Goal: Communication & Community: Connect with others

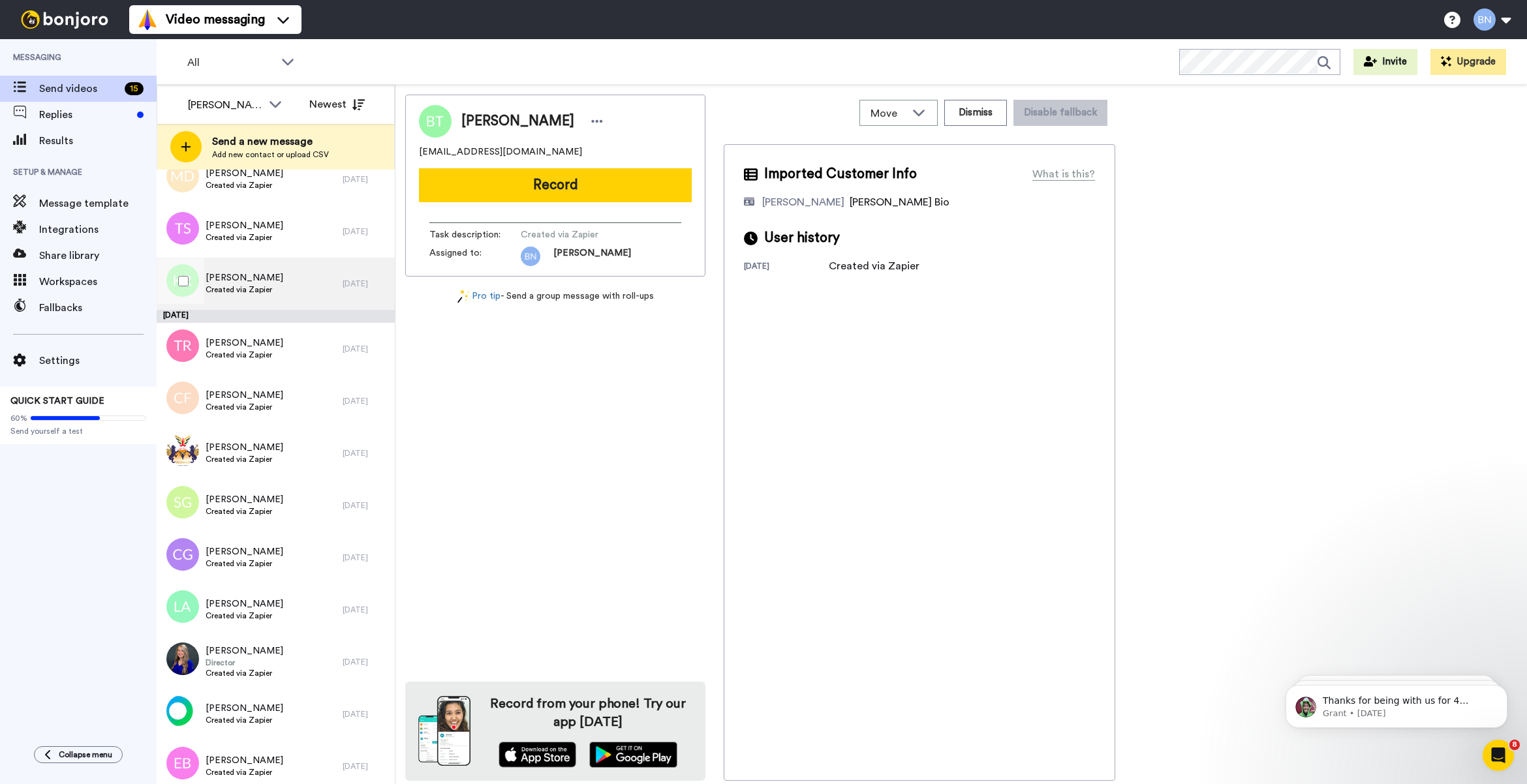
scroll to position [194, 0]
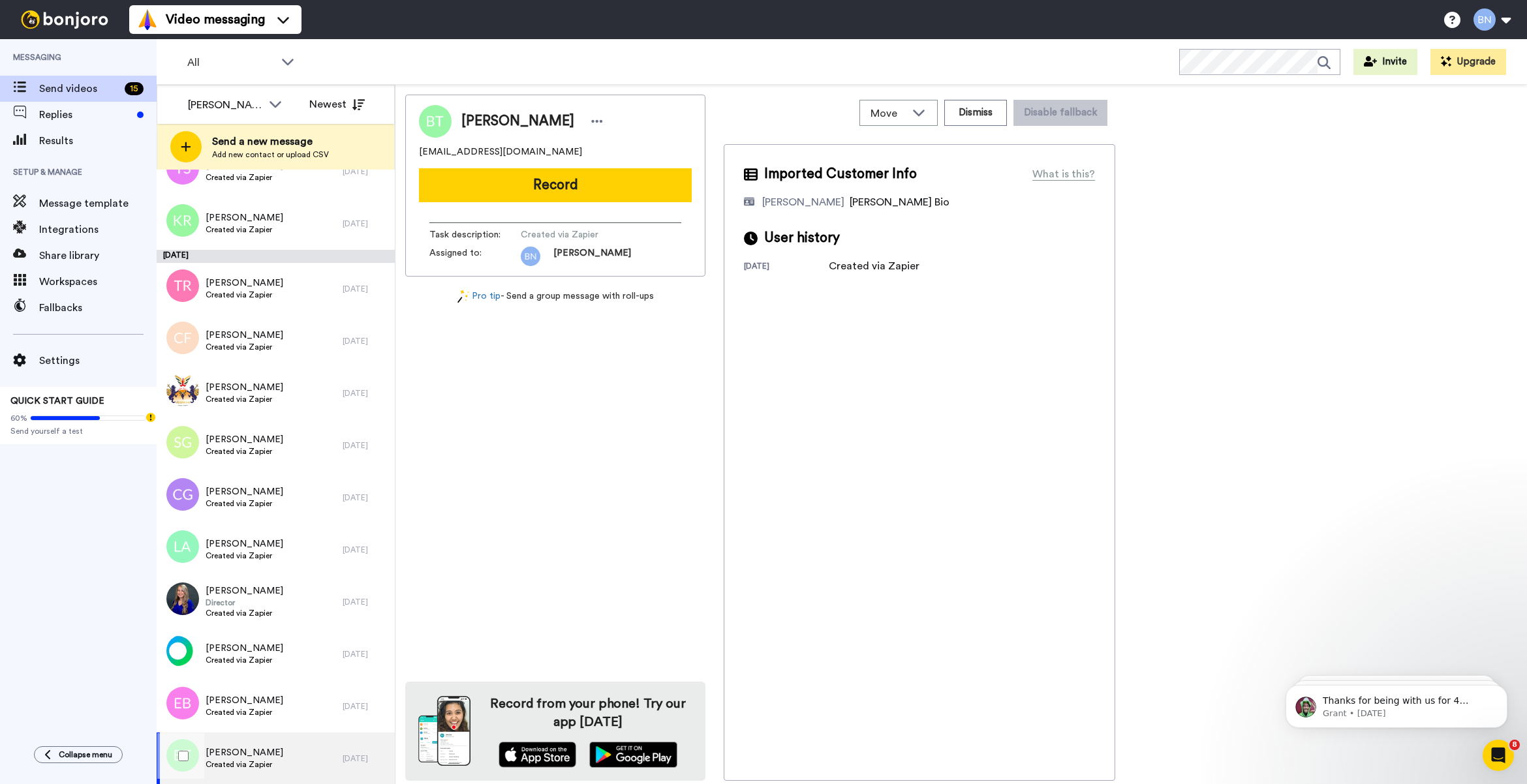
click at [304, 754] on div "[PERSON_NAME] Created via Zapier" at bounding box center [249, 759] width 186 height 52
click at [266, 757] on span "[PERSON_NAME]" at bounding box center [244, 752] width 77 height 13
click at [560, 177] on button "Record" at bounding box center [555, 185] width 273 height 34
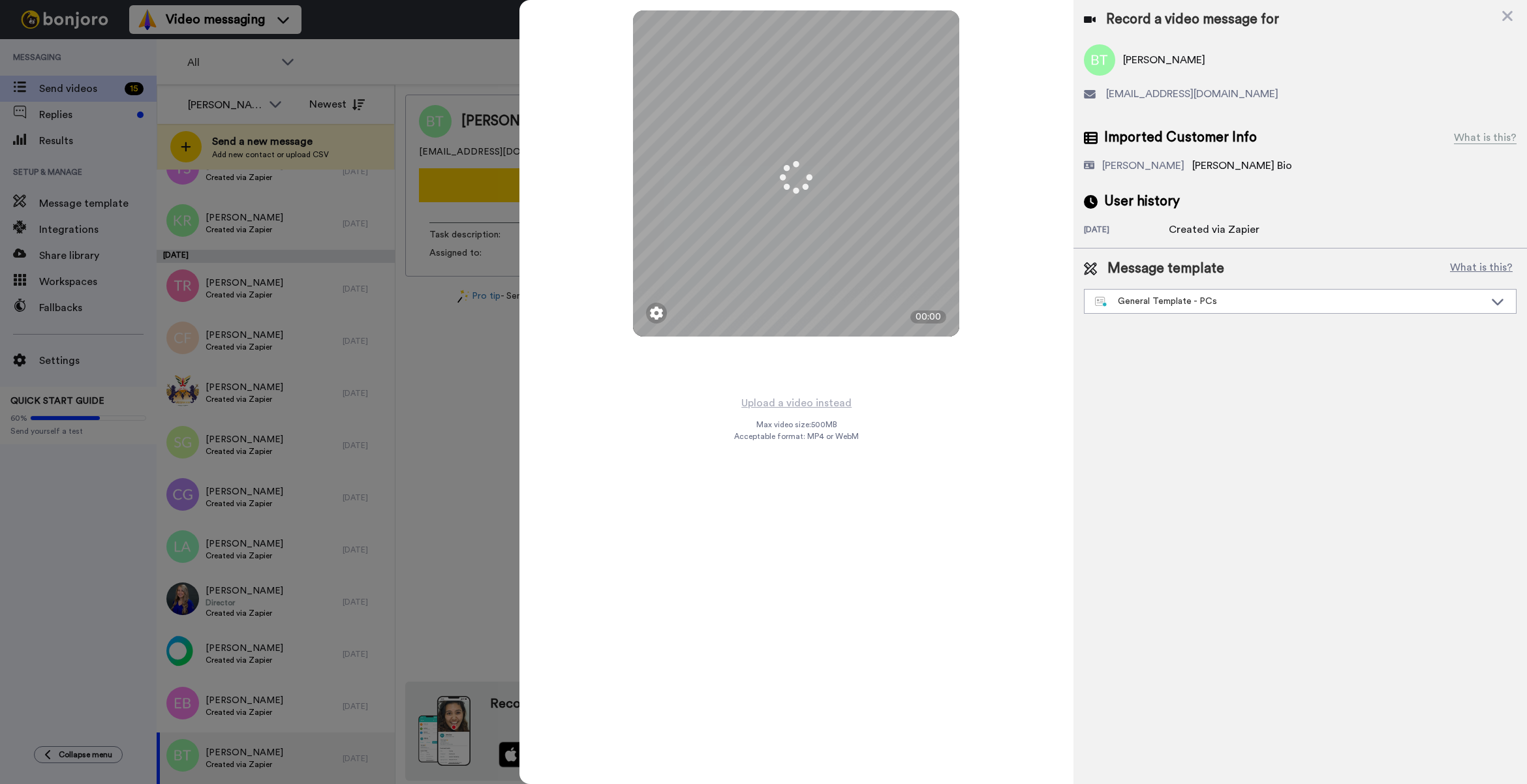
click at [1155, 318] on div "Message template What is this? General Template - PCs Book a Call with [PERSON_…" at bounding box center [1299, 286] width 453 height 75
click at [1142, 304] on div "General Template - PCs" at bounding box center [1290, 301] width 389 height 13
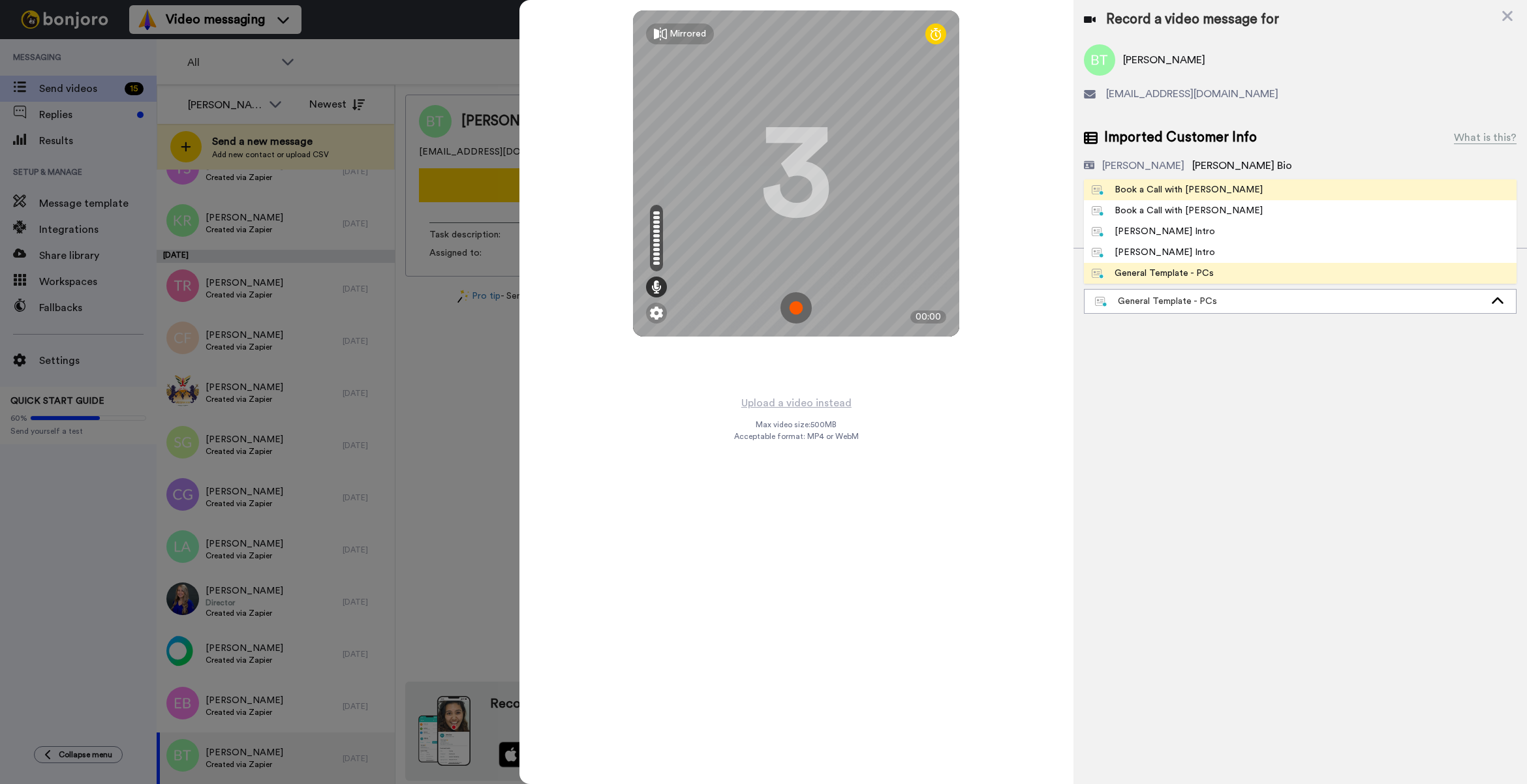
click at [1117, 184] on div "Book a Call with [PERSON_NAME]" at bounding box center [1177, 189] width 171 height 13
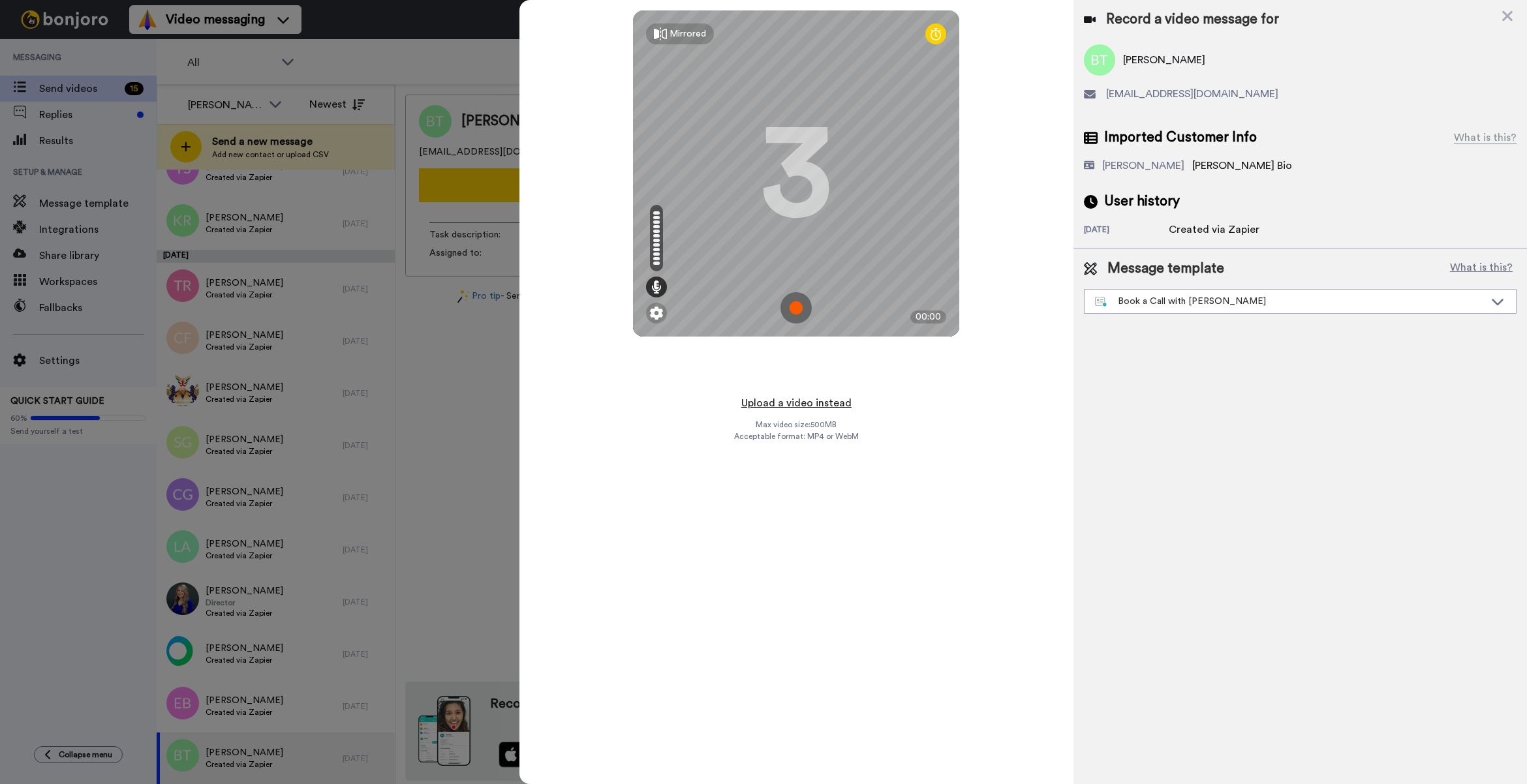
click at [840, 396] on button "Upload a video instead" at bounding box center [796, 403] width 118 height 17
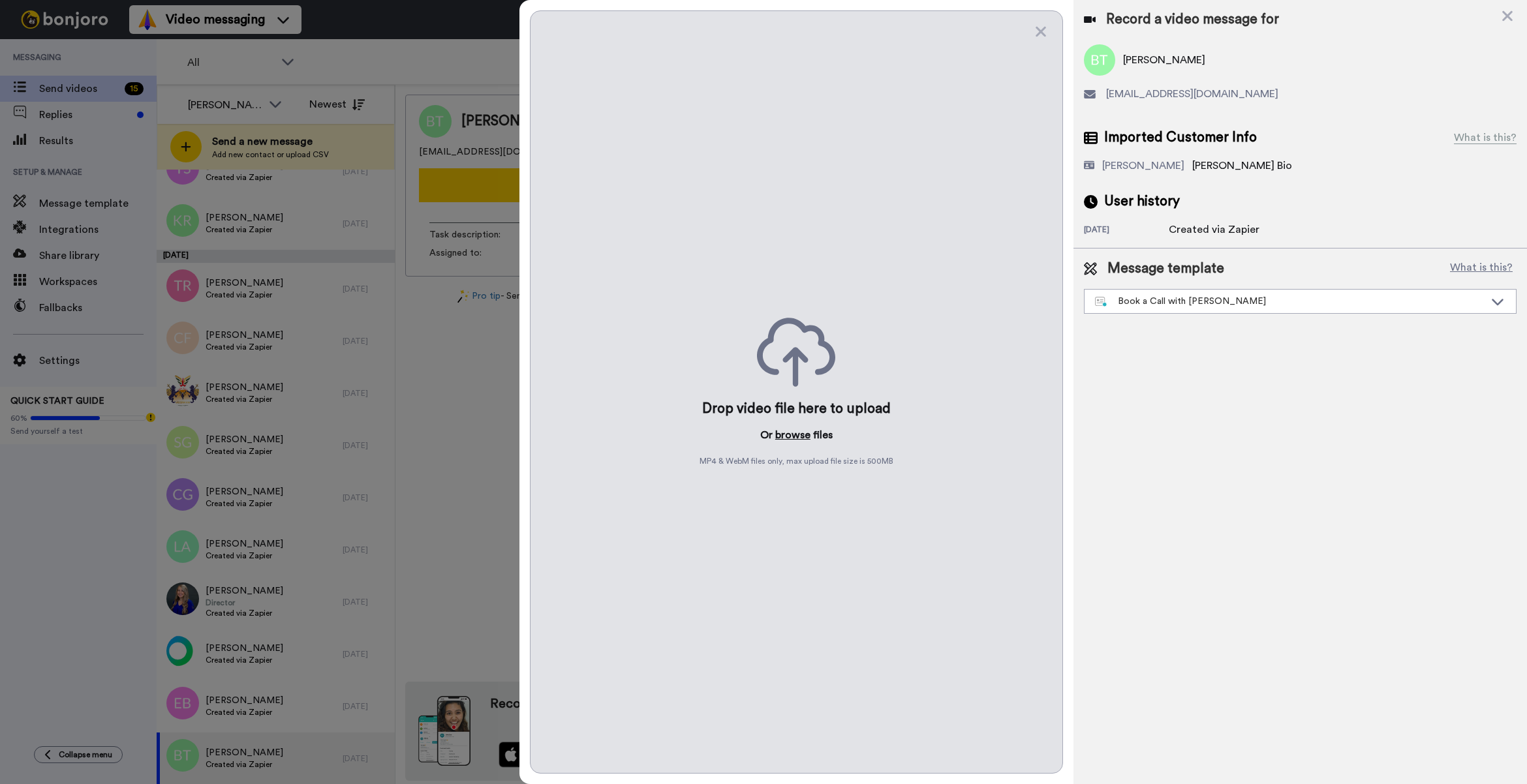
click at [783, 429] on button "browse" at bounding box center [793, 434] width 35 height 16
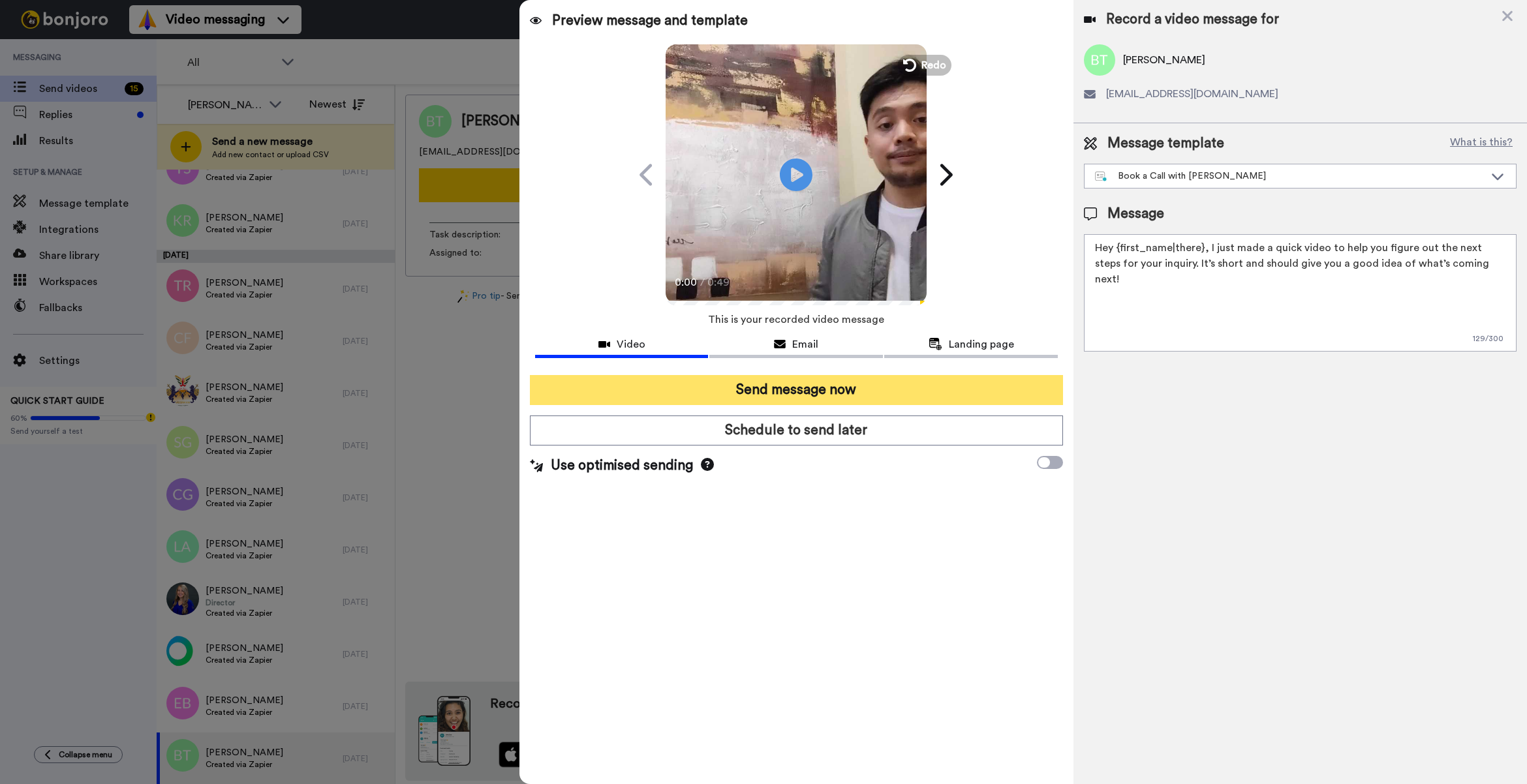
click at [897, 389] on button "Send message now" at bounding box center [796, 390] width 533 height 30
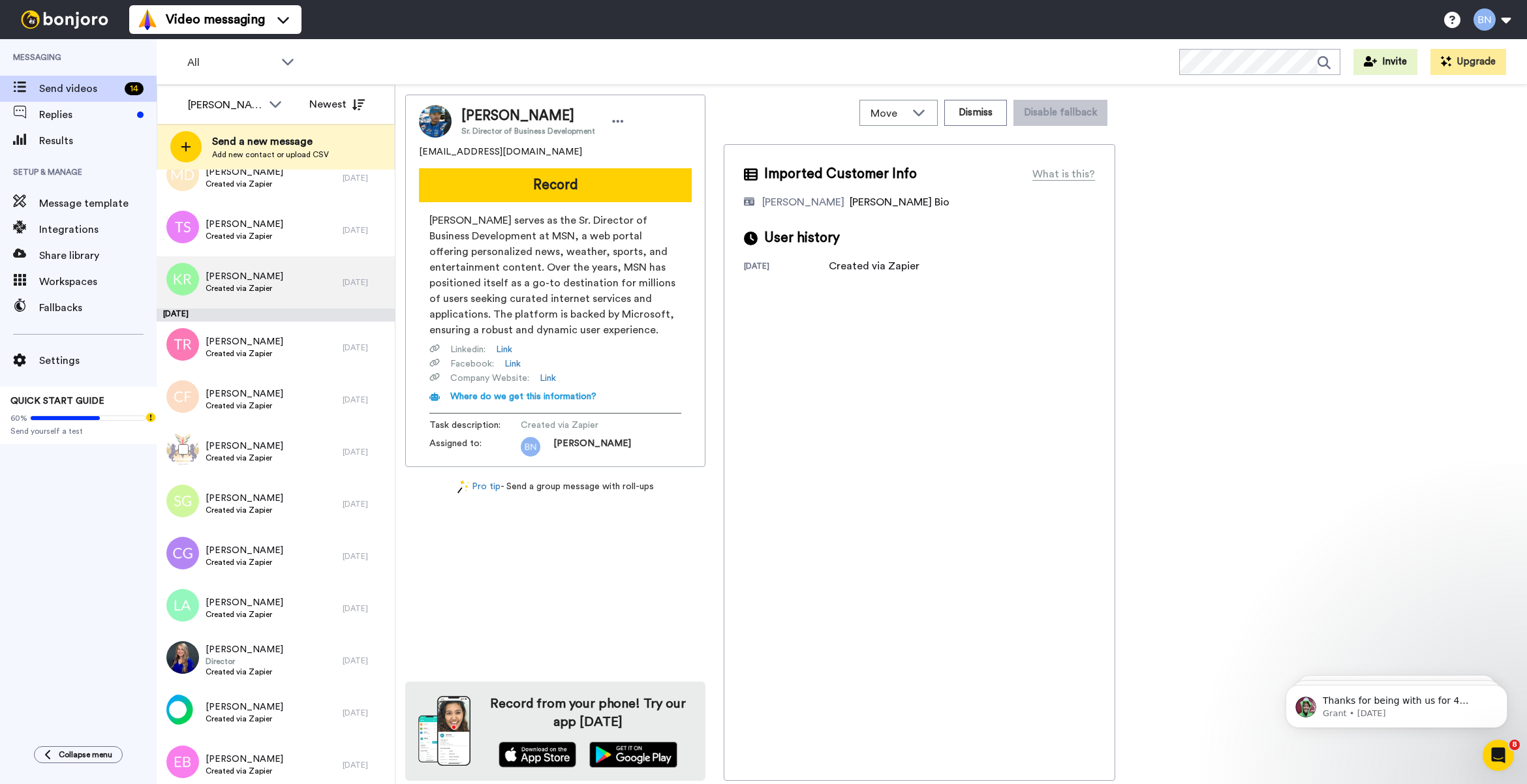
scroll to position [141, 0]
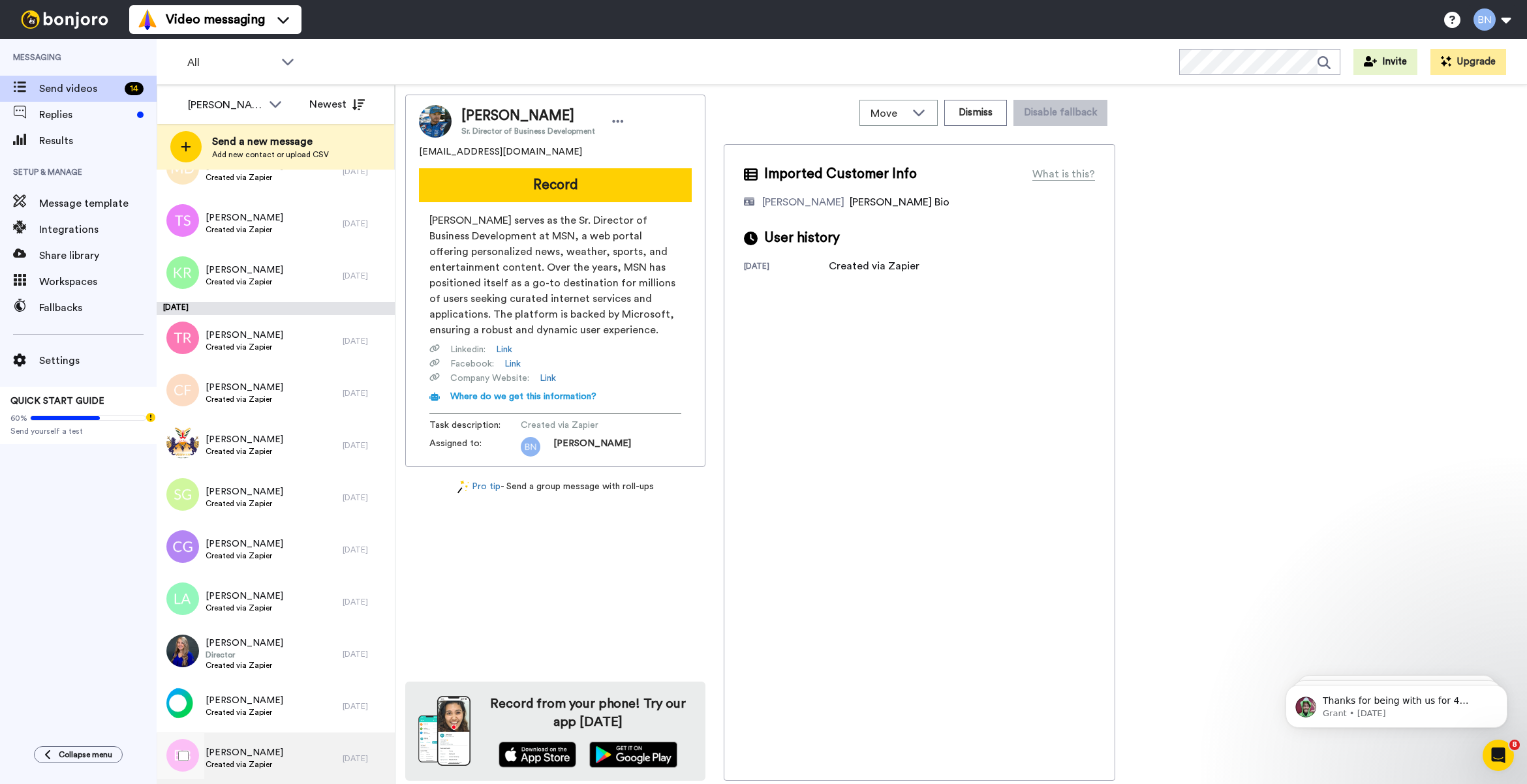
click at [289, 746] on div "Elizabeth Brooks Created via Zapier" at bounding box center [249, 759] width 186 height 52
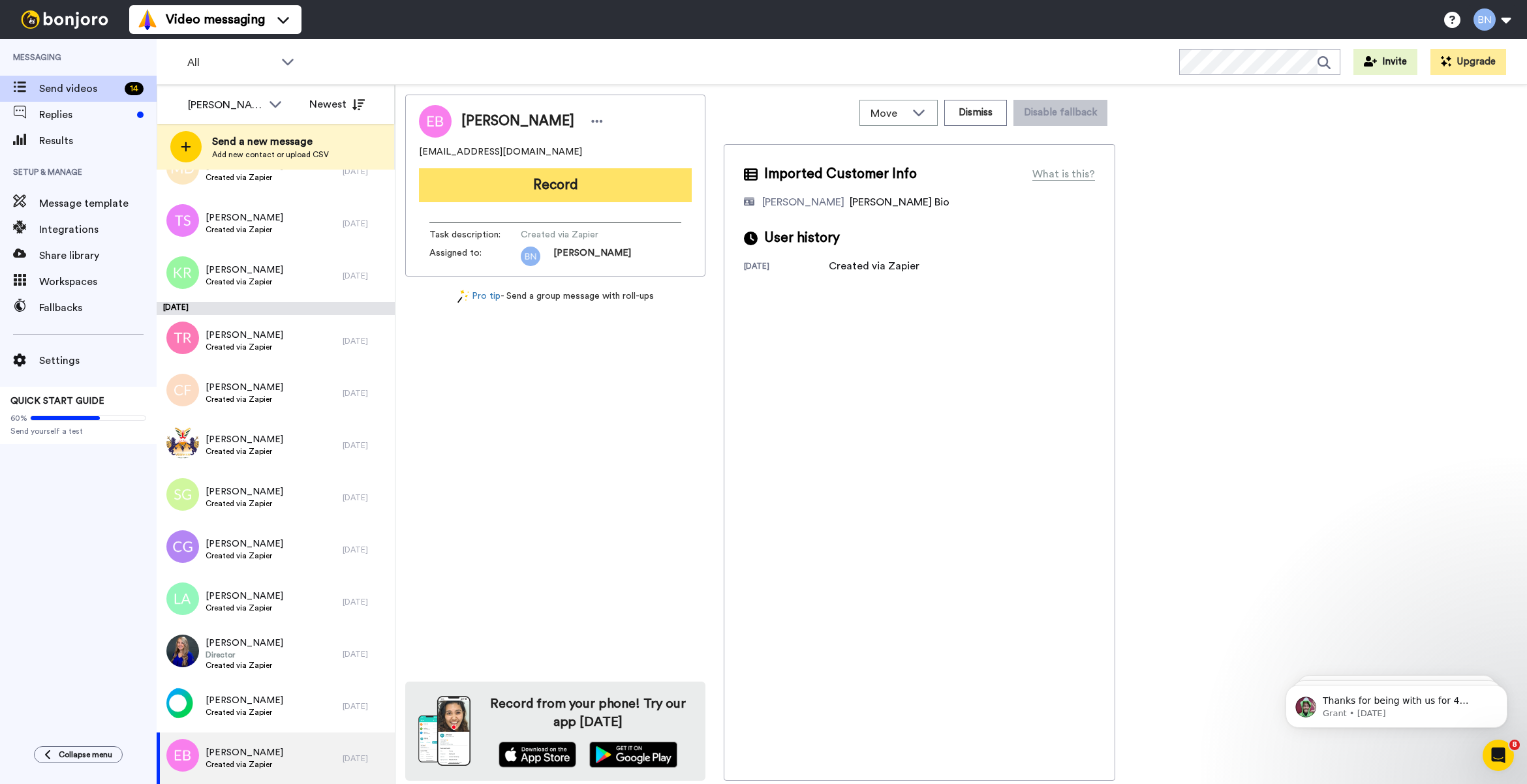
click at [599, 188] on button "Record" at bounding box center [555, 185] width 273 height 34
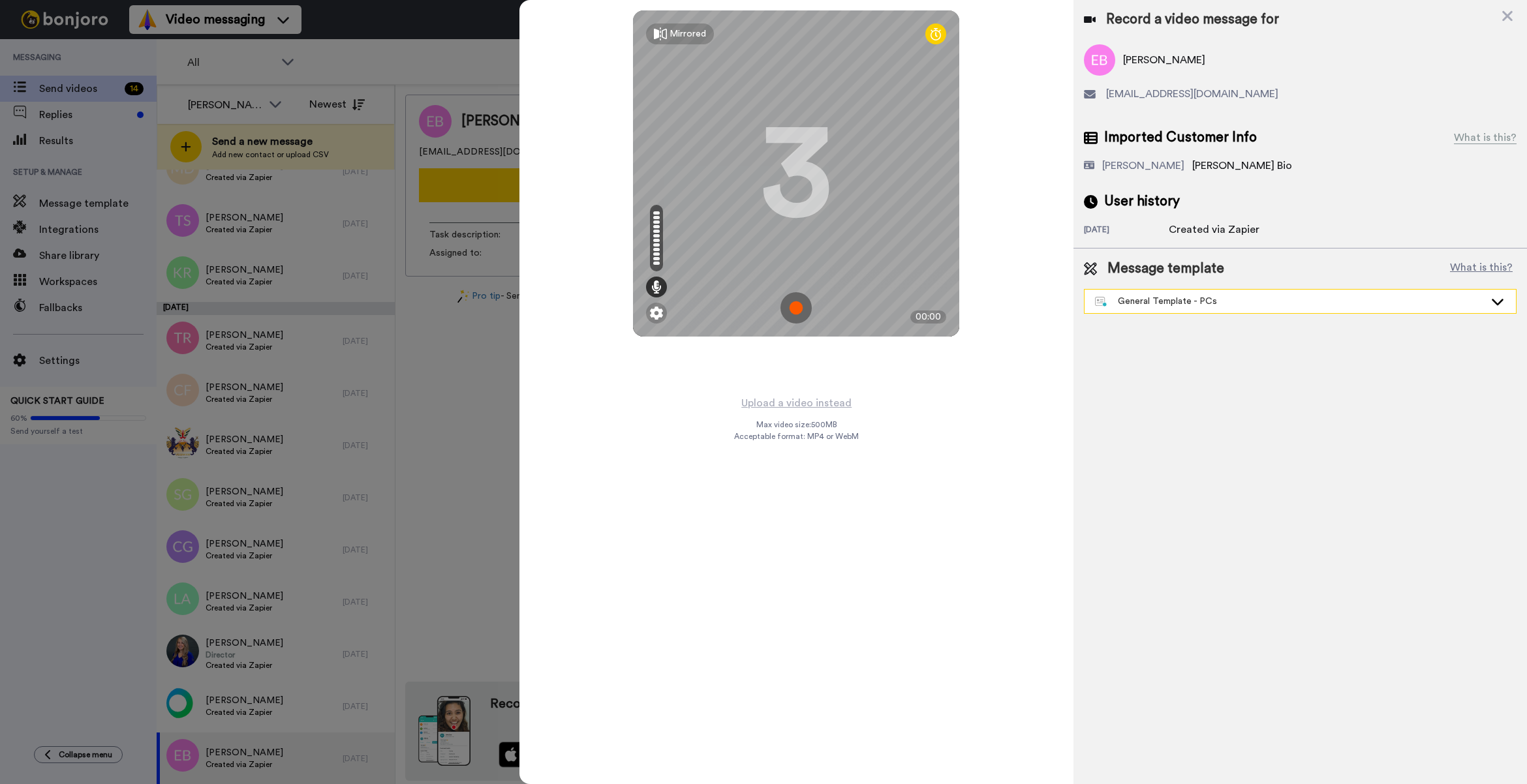
click at [1129, 304] on div "General Template - PCs" at bounding box center [1290, 301] width 389 height 13
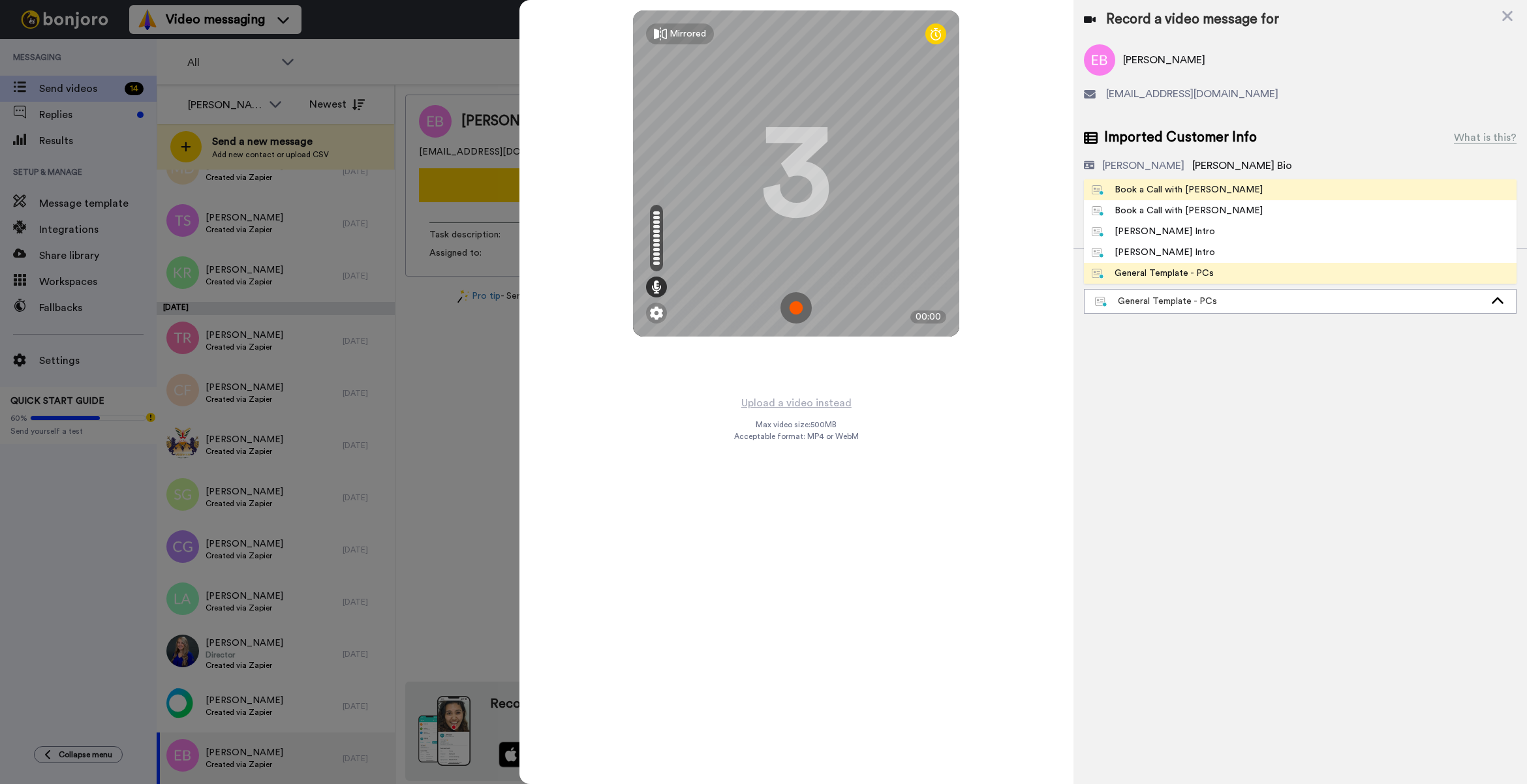
click at [1253, 191] on li "Book a Call with [PERSON_NAME]" at bounding box center [1300, 190] width 433 height 21
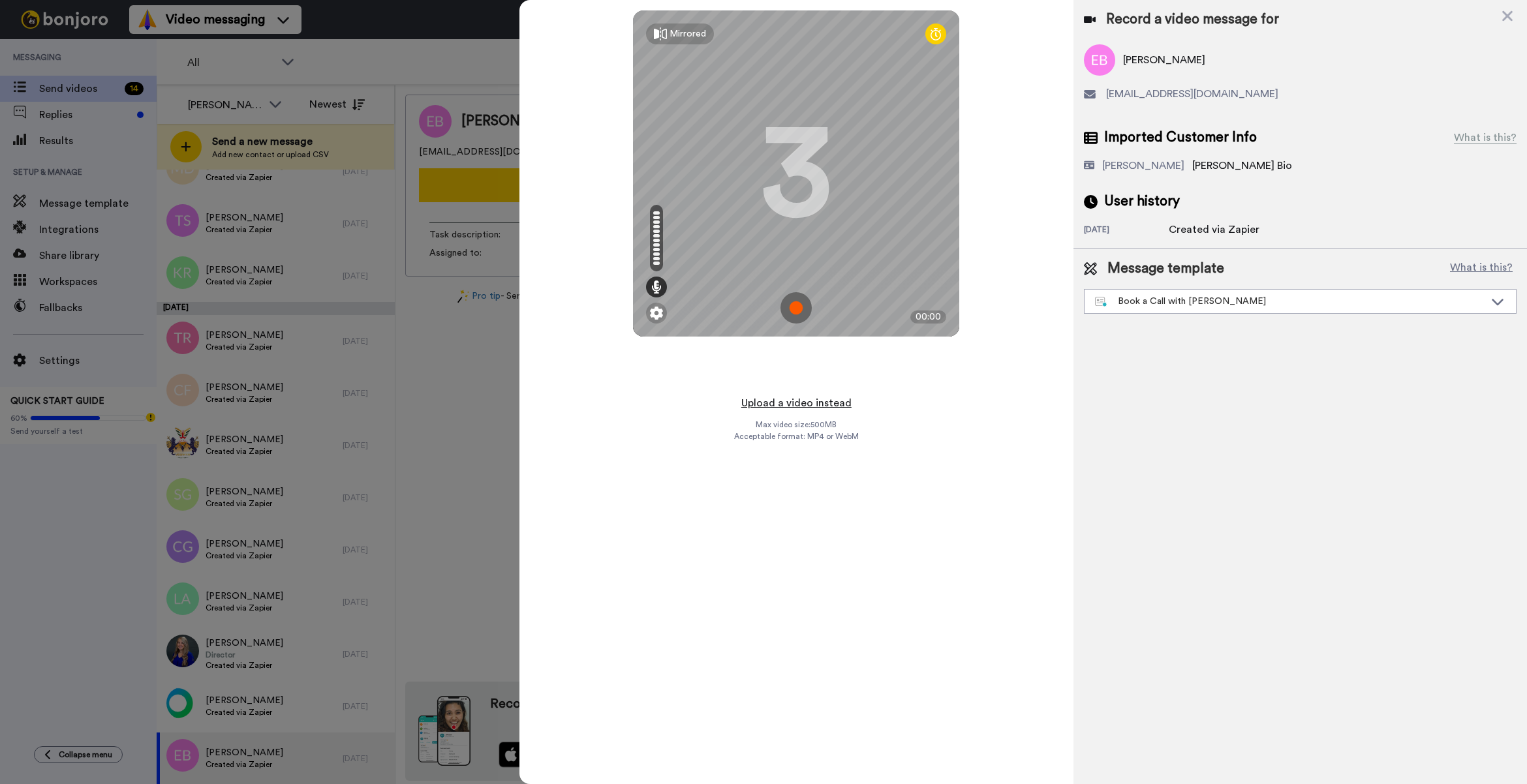
click at [790, 401] on button "Upload a video instead" at bounding box center [796, 403] width 118 height 17
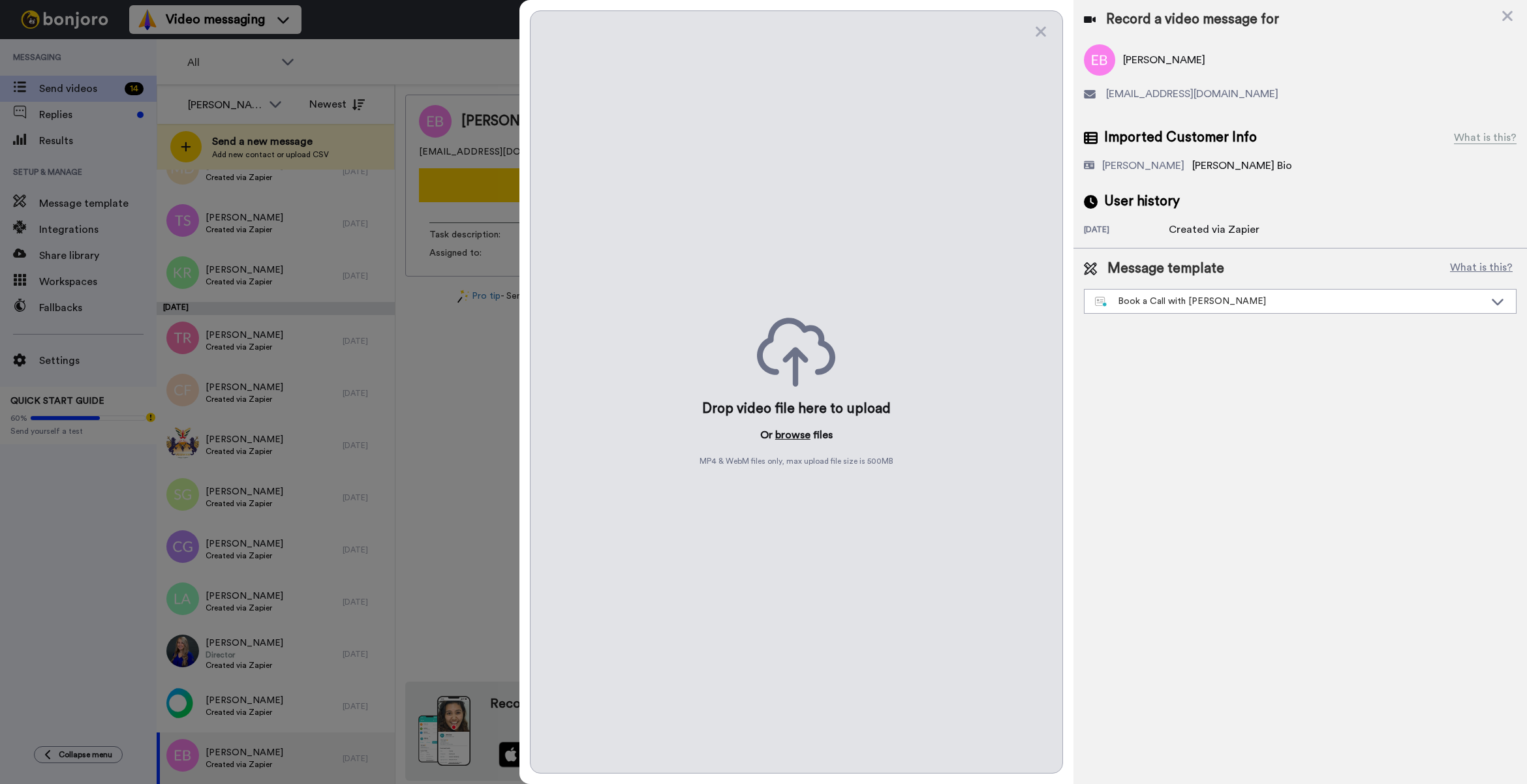
click at [788, 432] on button "browse" at bounding box center [793, 434] width 35 height 16
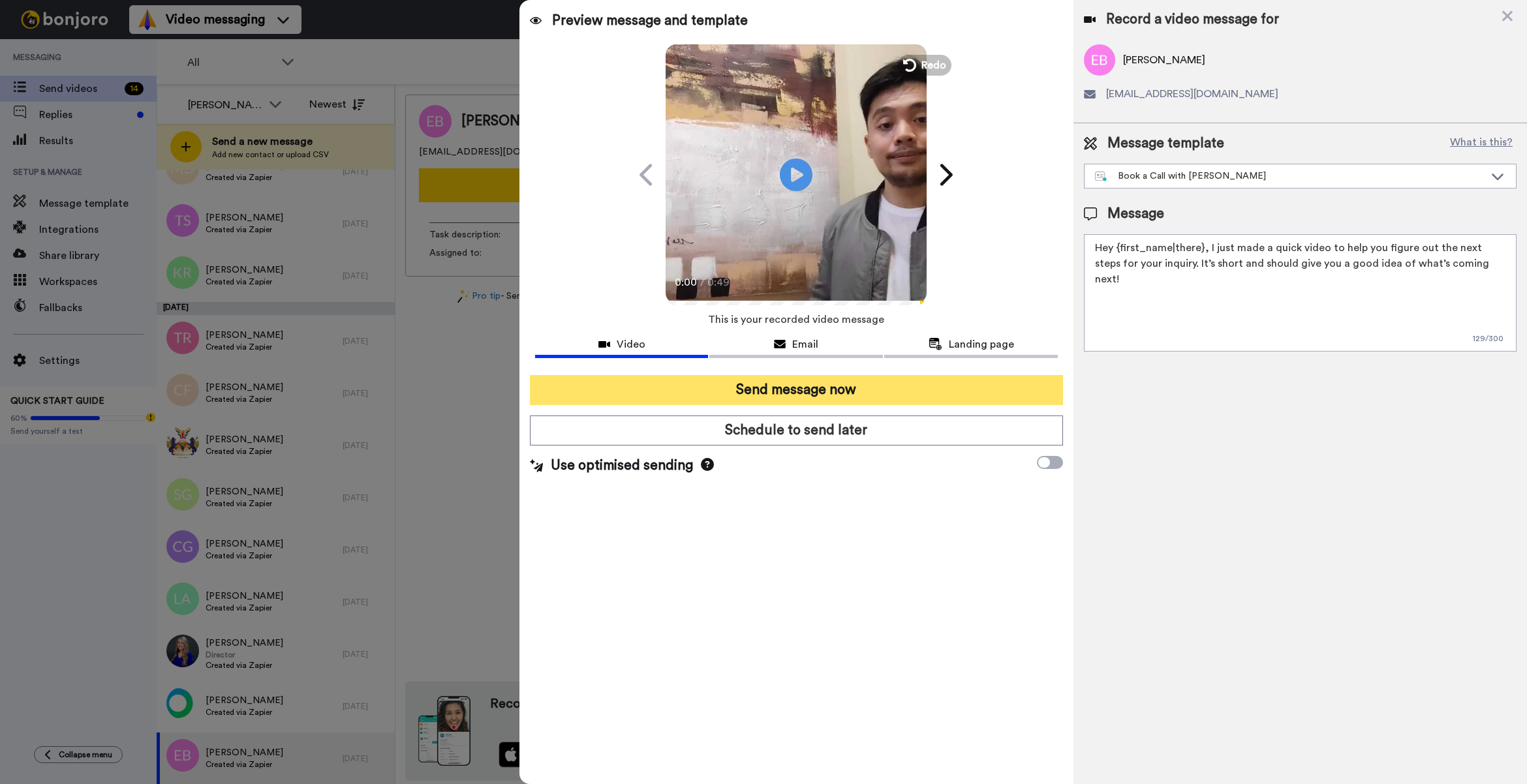
click at [735, 378] on button "Send message now" at bounding box center [796, 390] width 533 height 30
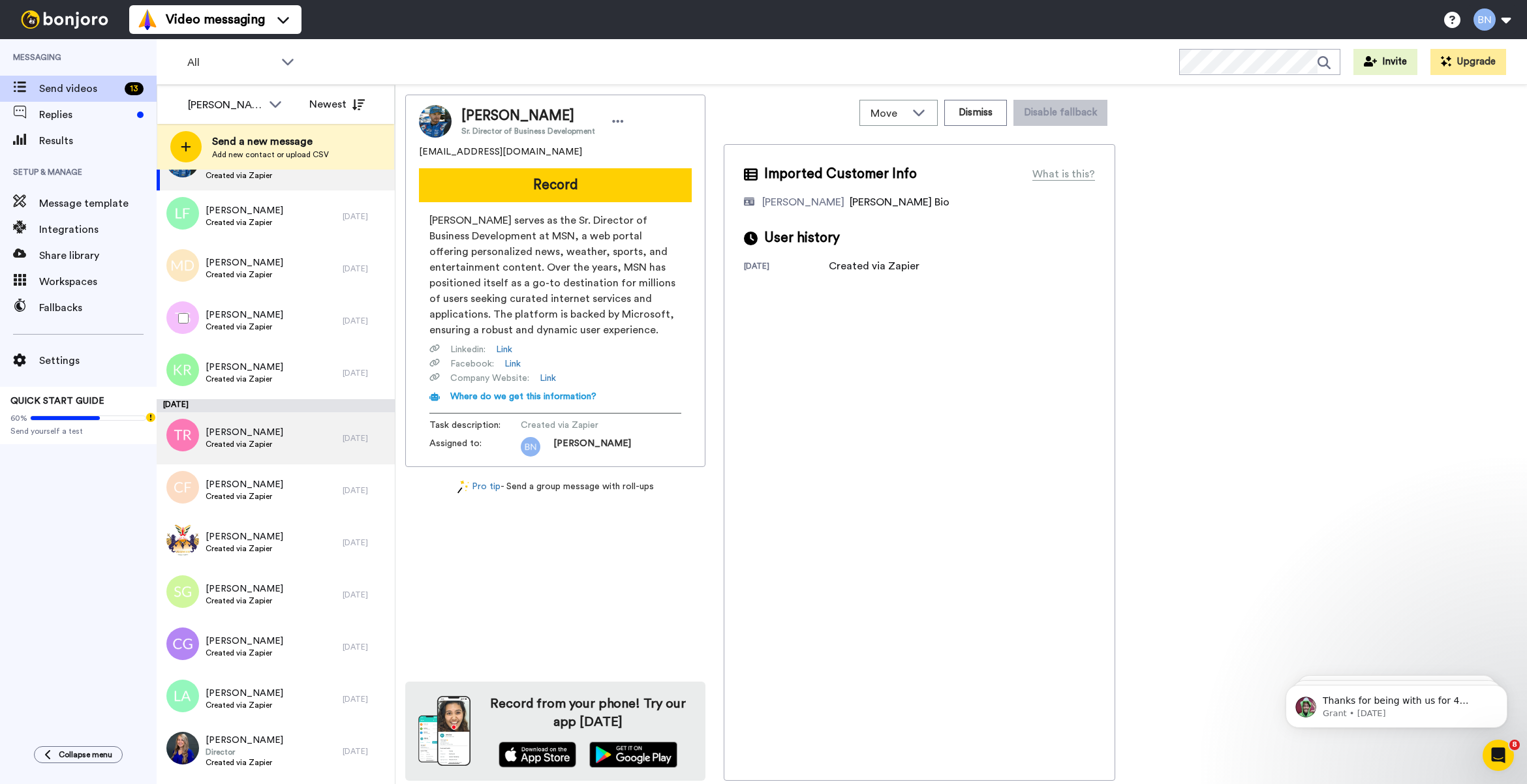
scroll to position [89, 0]
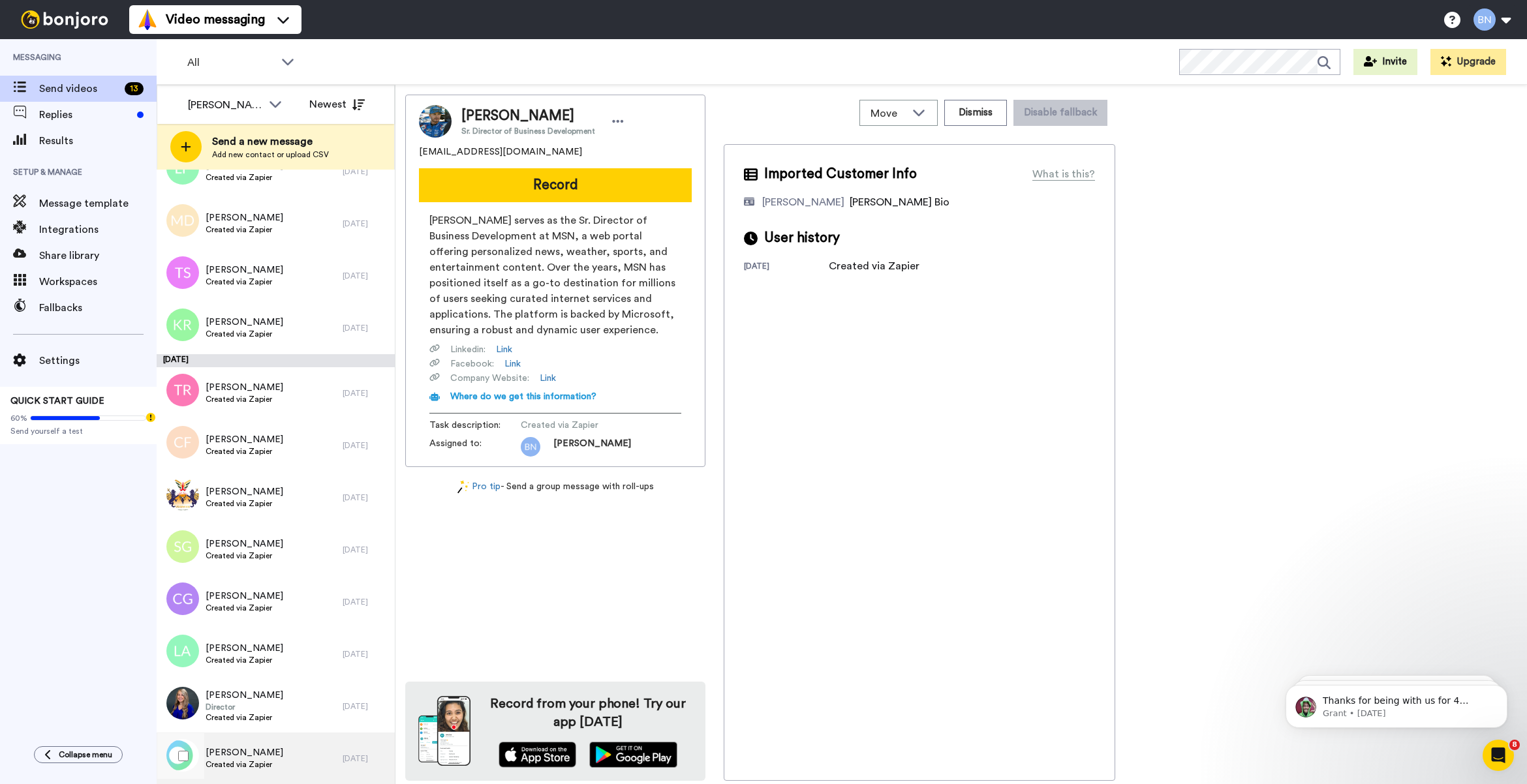
click at [301, 748] on div "Teresa Jones Created via Zapier" at bounding box center [249, 759] width 186 height 52
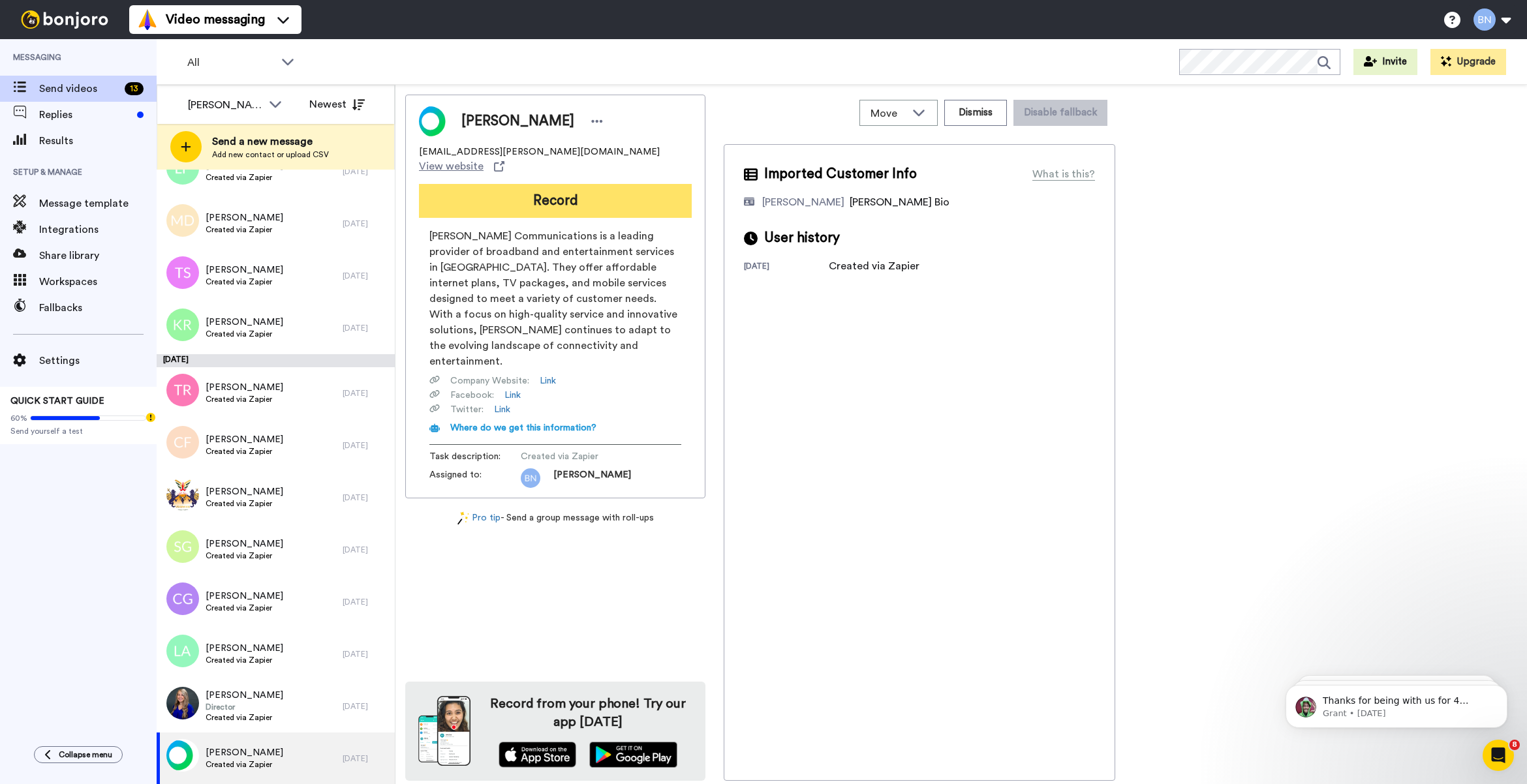
click at [645, 186] on button "Record" at bounding box center [555, 200] width 273 height 34
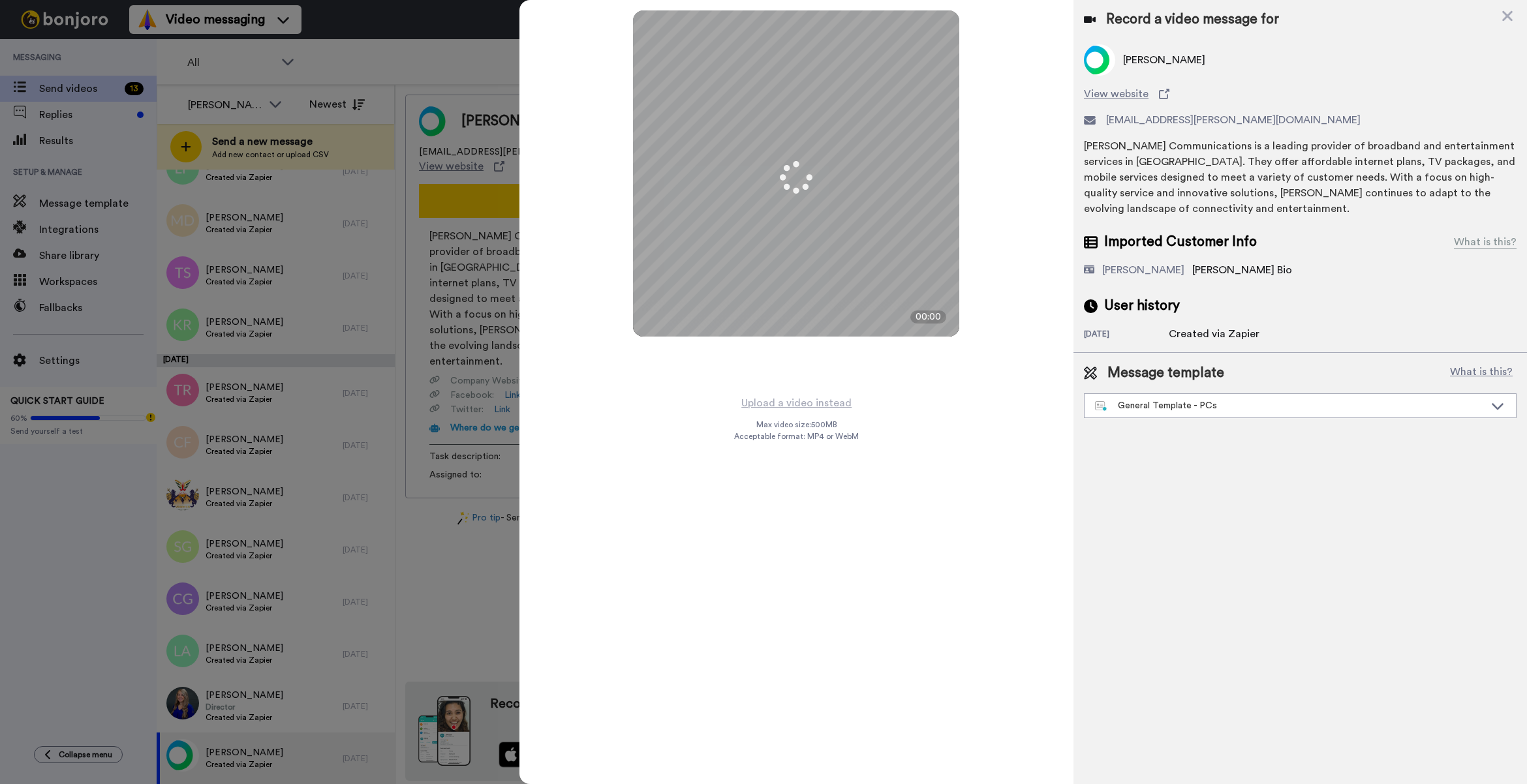
click at [1218, 421] on div "Message template What is this? General Template - PCs Book a Call with [PERSON_…" at bounding box center [1299, 391] width 453 height 75
click at [1218, 406] on div "General Template - PCs" at bounding box center [1290, 405] width 389 height 13
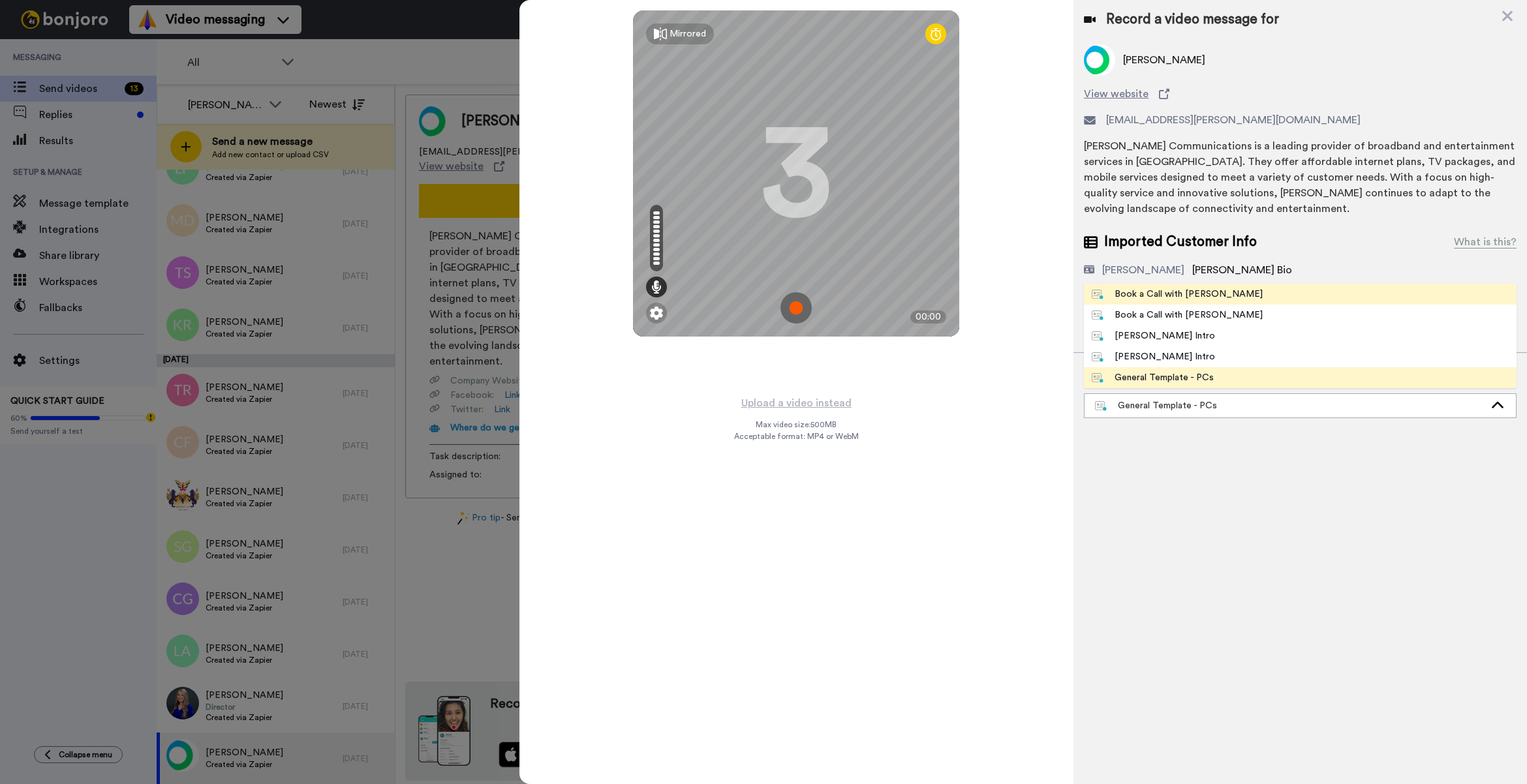
click at [1218, 299] on li "Book a Call with [PERSON_NAME]" at bounding box center [1300, 294] width 433 height 21
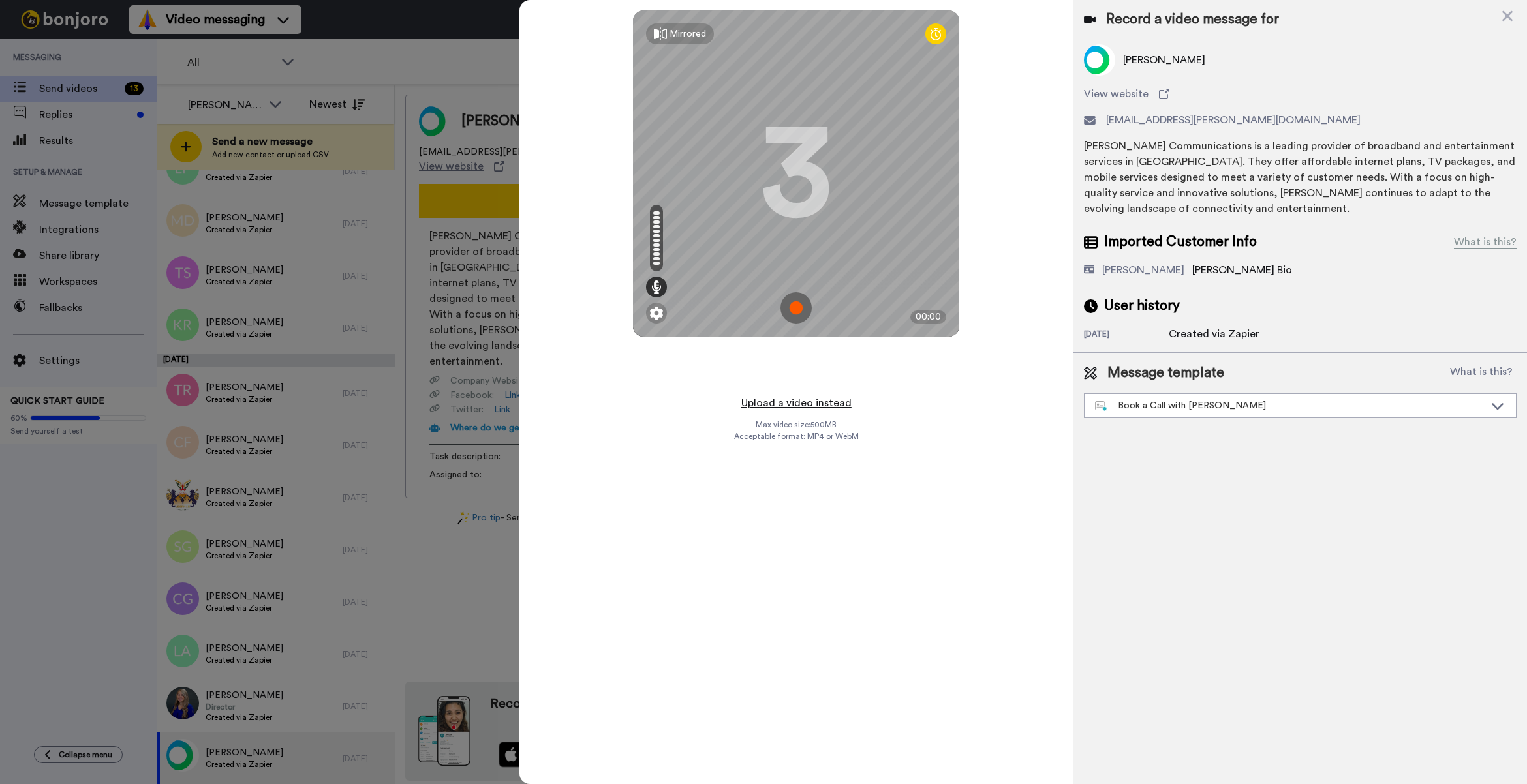
click at [817, 400] on button "Upload a video instead" at bounding box center [796, 403] width 118 height 17
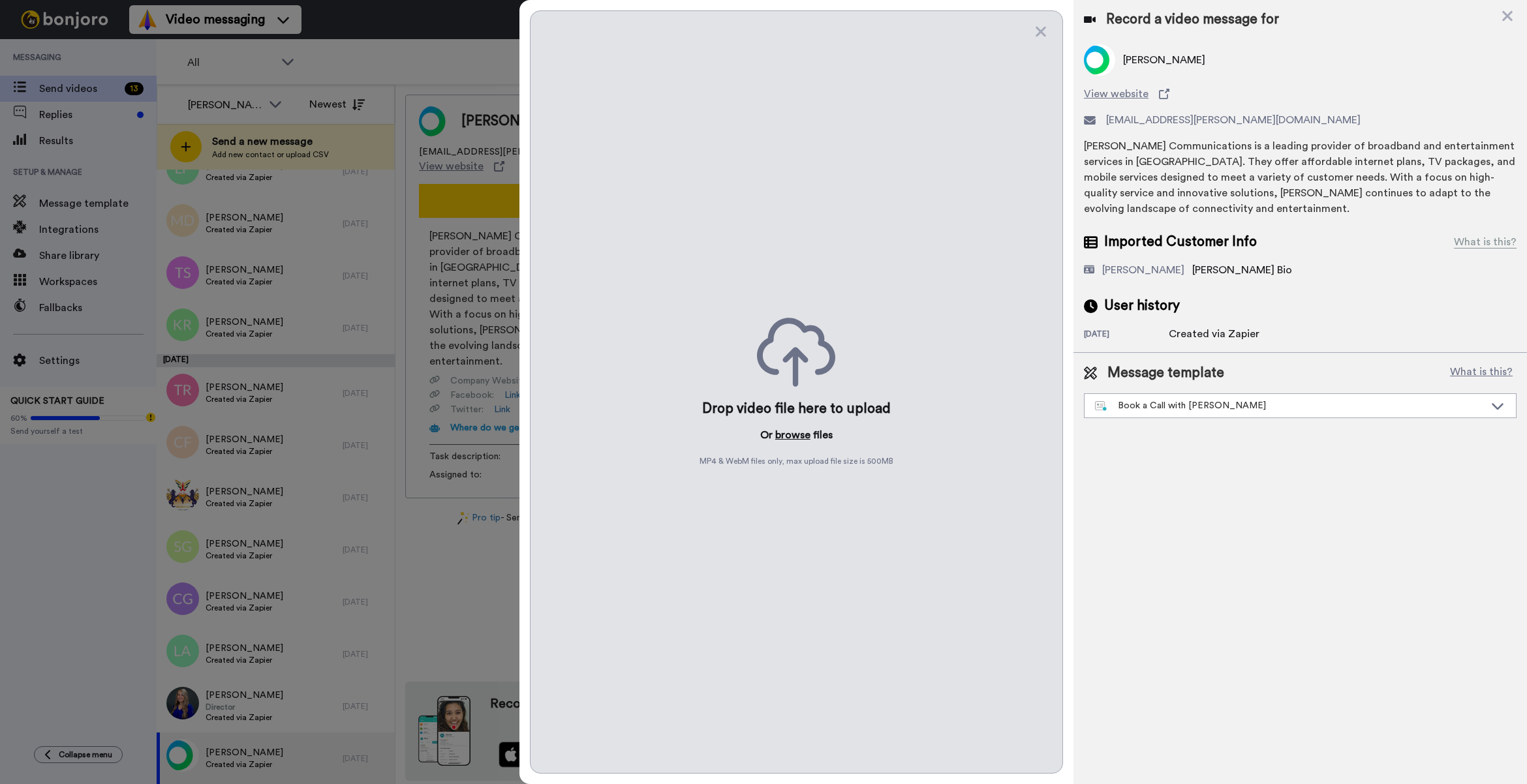
click at [797, 436] on button "browse" at bounding box center [793, 434] width 35 height 16
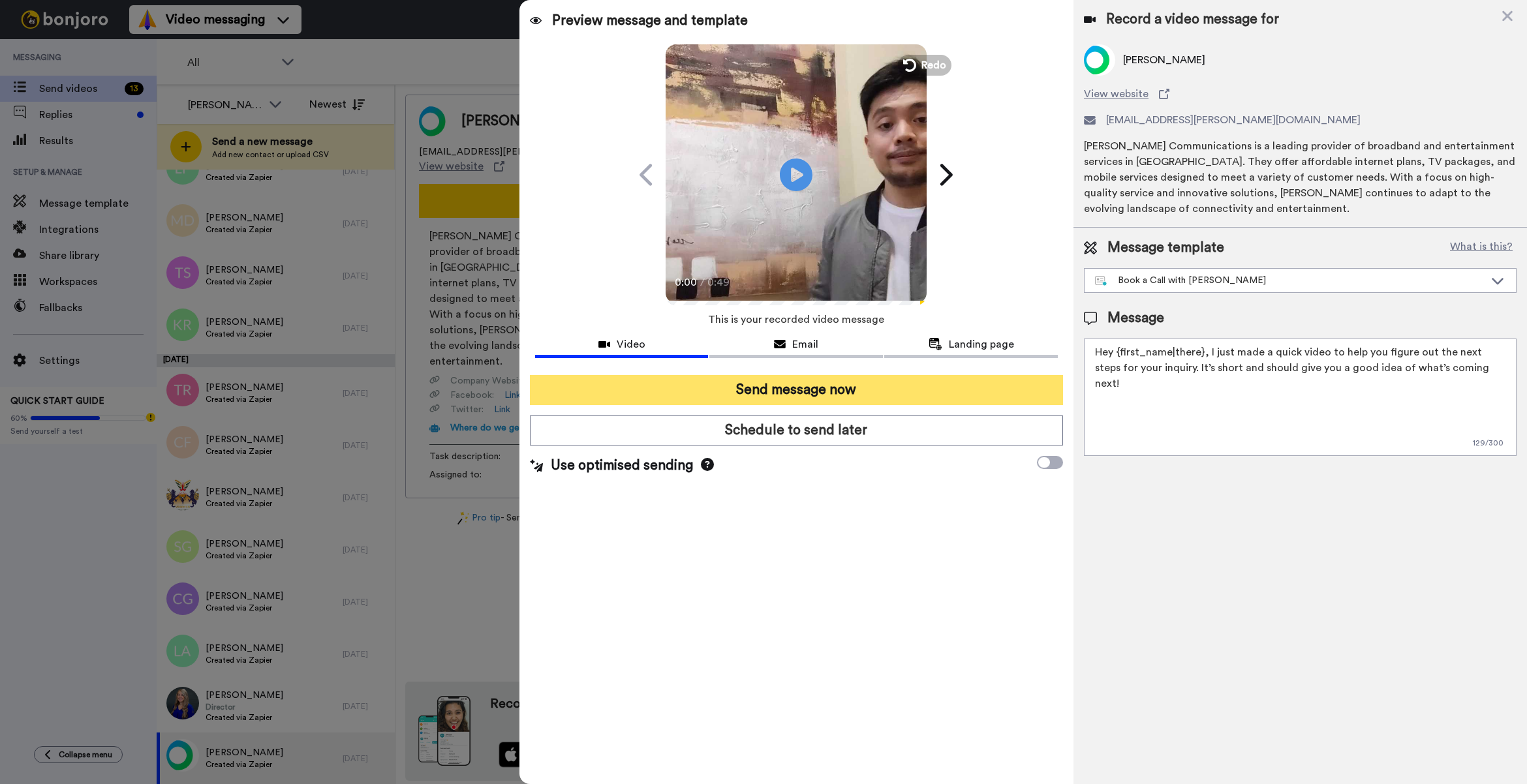
click at [991, 397] on button "Send message now" at bounding box center [796, 390] width 533 height 30
